Goal: Transaction & Acquisition: Purchase product/service

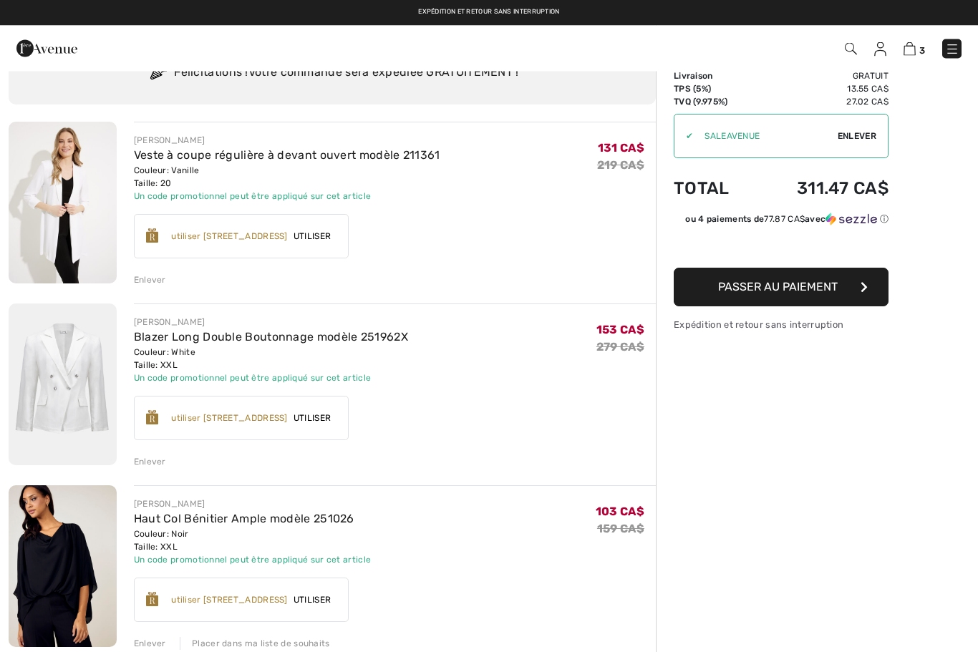
scroll to position [66, 0]
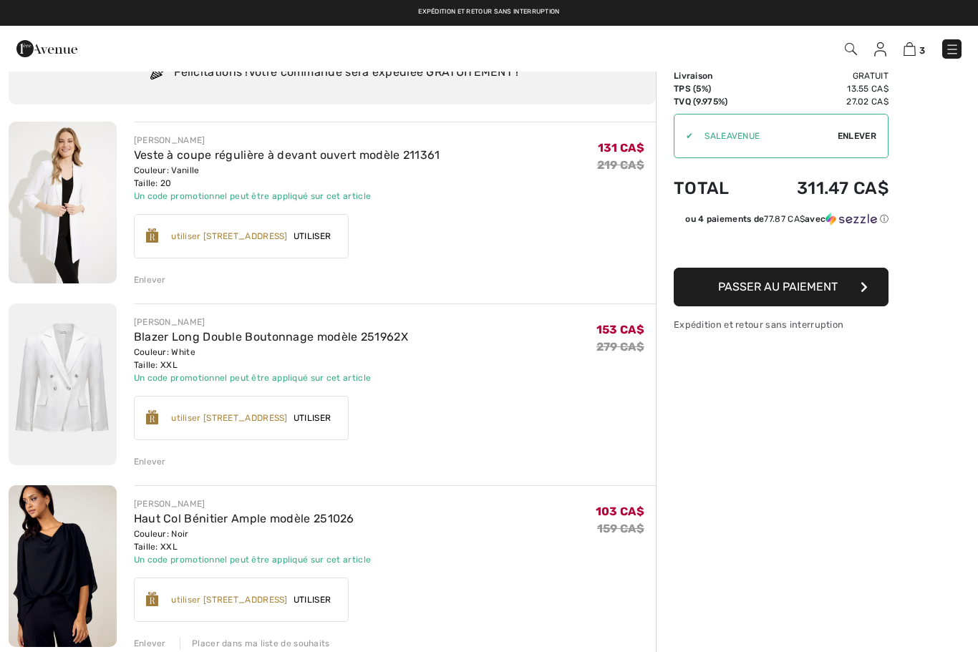
click at [148, 278] on div "Enlever" at bounding box center [150, 279] width 32 height 13
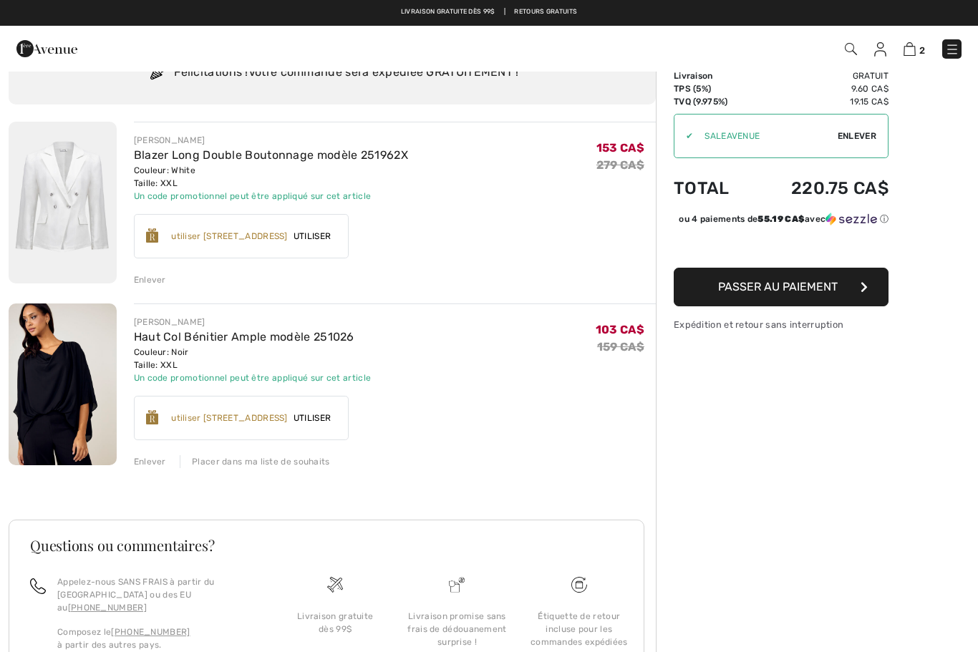
click at [860, 293] on icon "button" at bounding box center [863, 286] width 7 height 11
click at [855, 299] on button "Passer au paiement" at bounding box center [781, 287] width 215 height 39
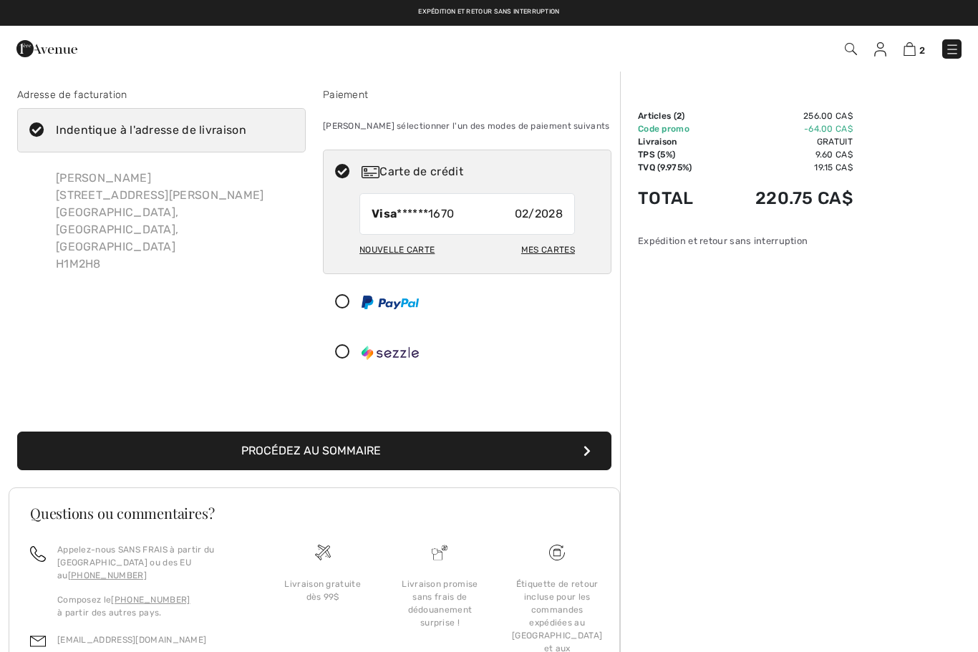
click at [283, 444] on button "Procédez au sommaire" at bounding box center [314, 451] width 594 height 39
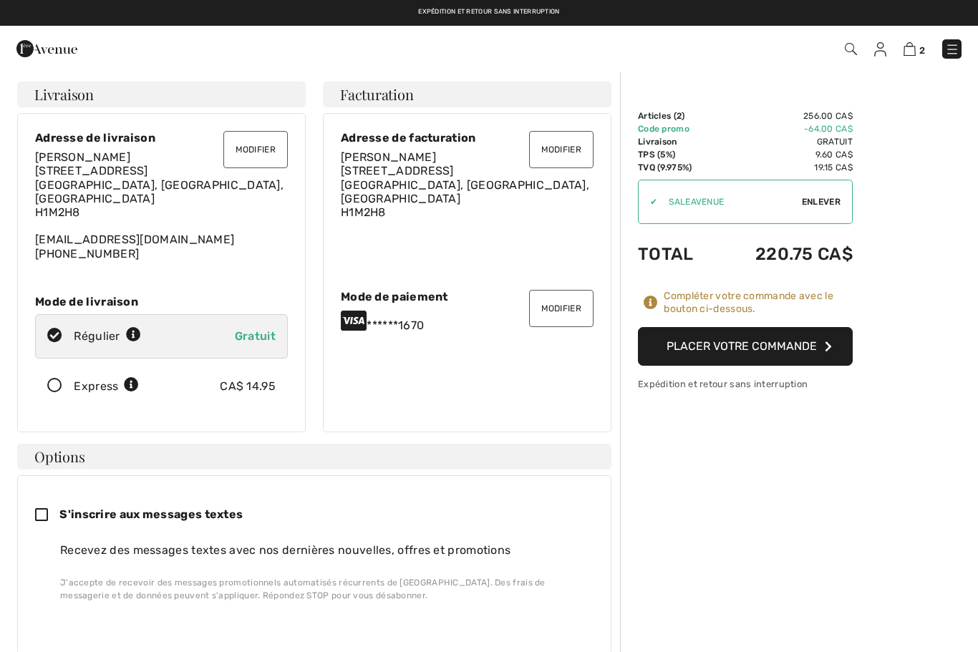
click at [783, 339] on button "Placer votre commande" at bounding box center [745, 346] width 215 height 39
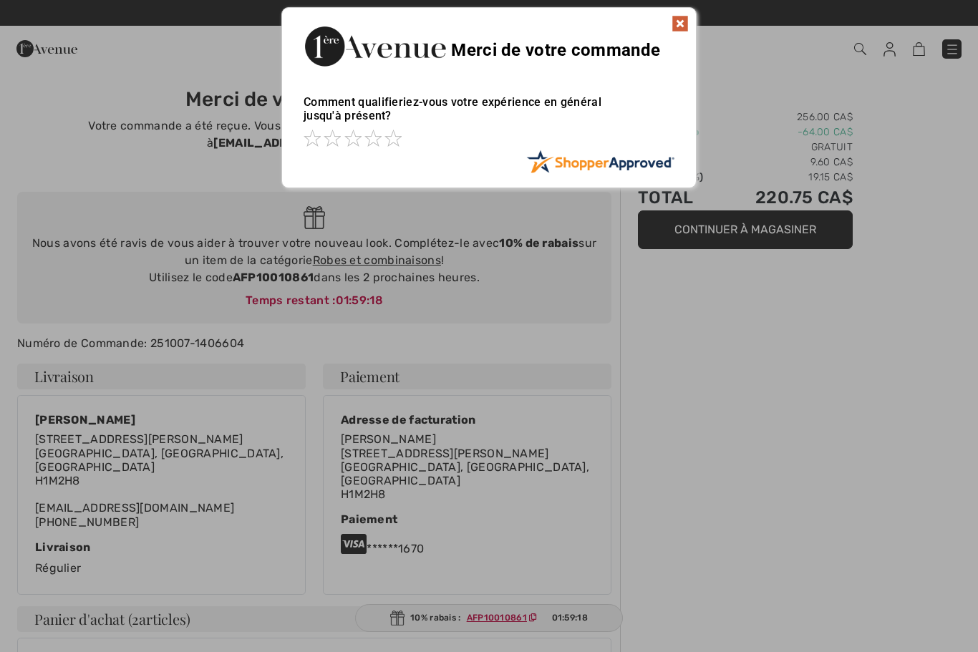
click at [678, 22] on img at bounding box center [679, 23] width 17 height 17
